Goal: Information Seeking & Learning: Check status

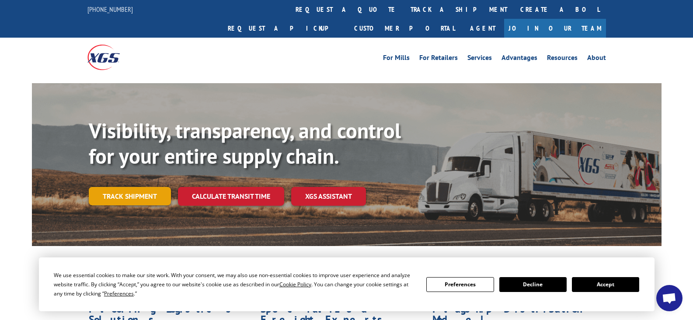
drag, startPoint x: 140, startPoint y: 171, endPoint x: 139, endPoint y: 181, distance: 10.6
click at [140, 187] on link "Track shipment" at bounding box center [130, 196] width 82 height 18
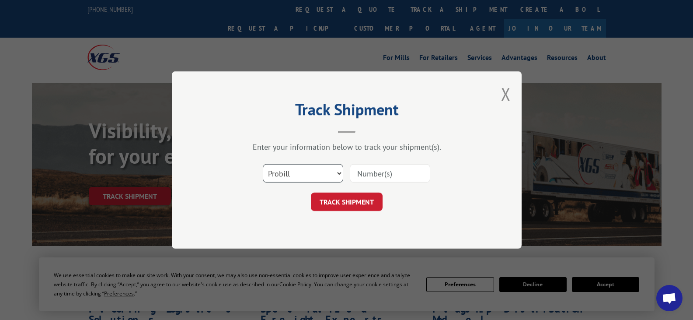
click at [325, 178] on select "Select category... Probill BOL PO" at bounding box center [303, 173] width 80 height 18
select select "bol"
click at [263, 164] on select "Select category... Probill BOL PO" at bounding box center [303, 173] width 80 height 18
drag, startPoint x: 375, startPoint y: 177, endPoint x: 368, endPoint y: 175, distance: 7.3
click at [375, 177] on input at bounding box center [390, 173] width 80 height 18
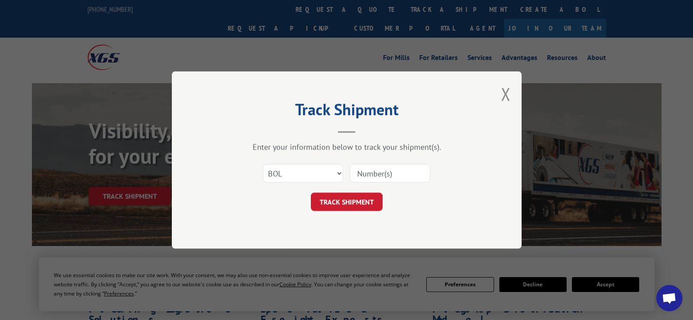
paste input "6200043722"
type input "6200043722"
click at [334, 194] on button "TRACK SHIPMENT" at bounding box center [347, 201] width 72 height 18
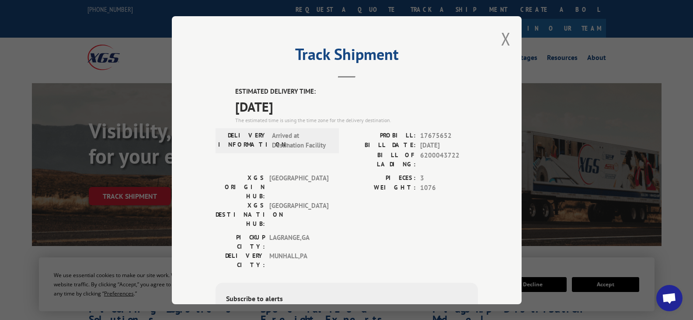
click at [510, 37] on div "Track Shipment ESTIMATED DELIVERY TIME: [DATE] The estimated time is using the …" at bounding box center [347, 160] width 350 height 288
click at [505, 40] on button "Close modal" at bounding box center [506, 38] width 10 height 23
